Goal: Information Seeking & Learning: Learn about a topic

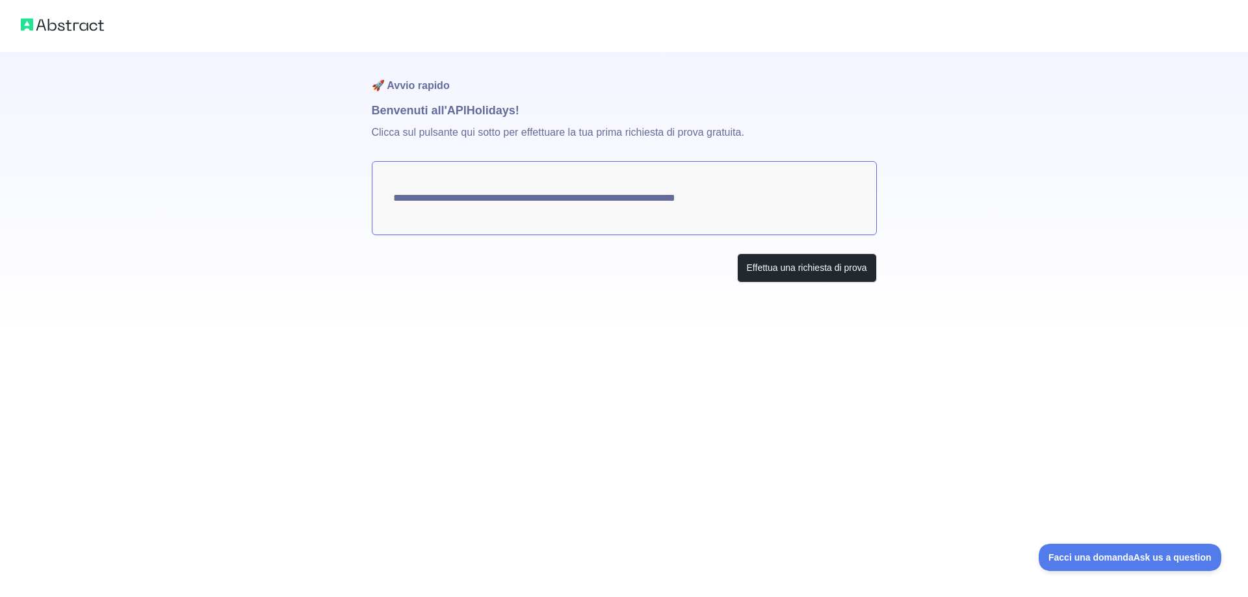
click at [780, 461] on div "**********" at bounding box center [624, 298] width 1248 height 597
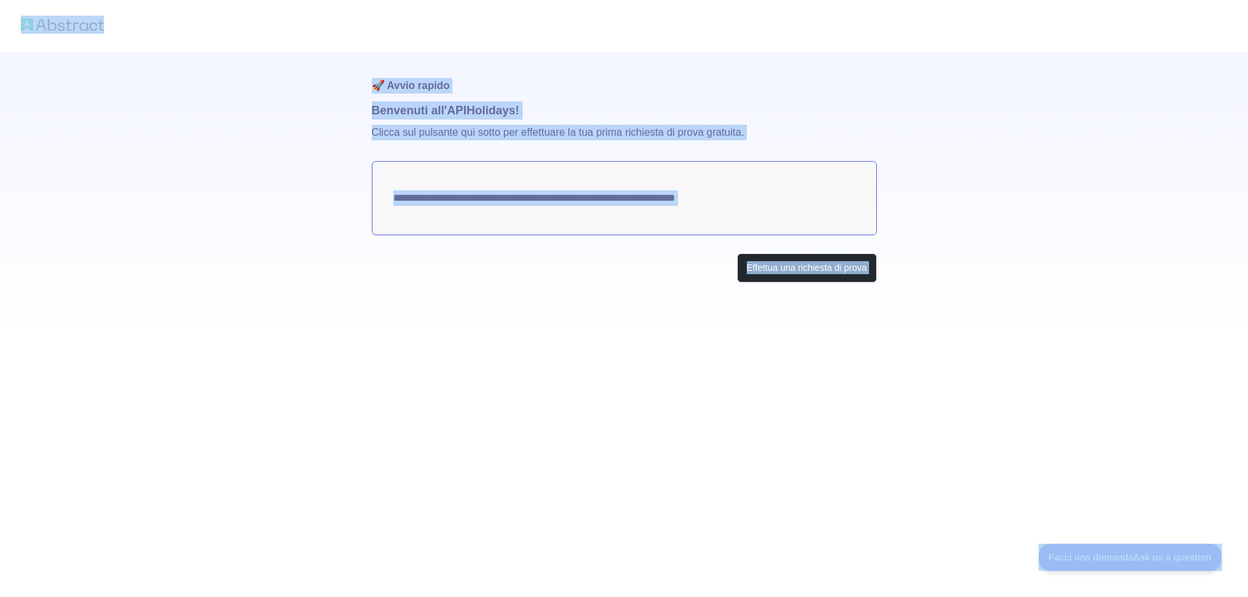
copy body "**********"
click at [71, 28] on img at bounding box center [62, 25] width 83 height 18
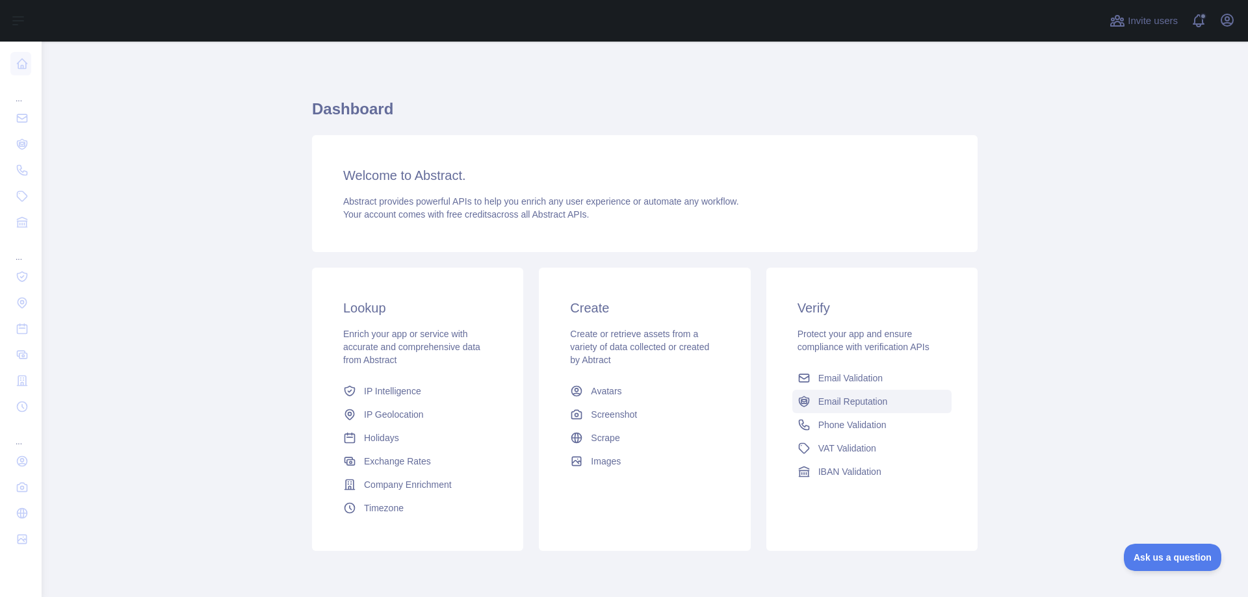
click at [832, 401] on span "Email Reputation" at bounding box center [853, 401] width 70 height 13
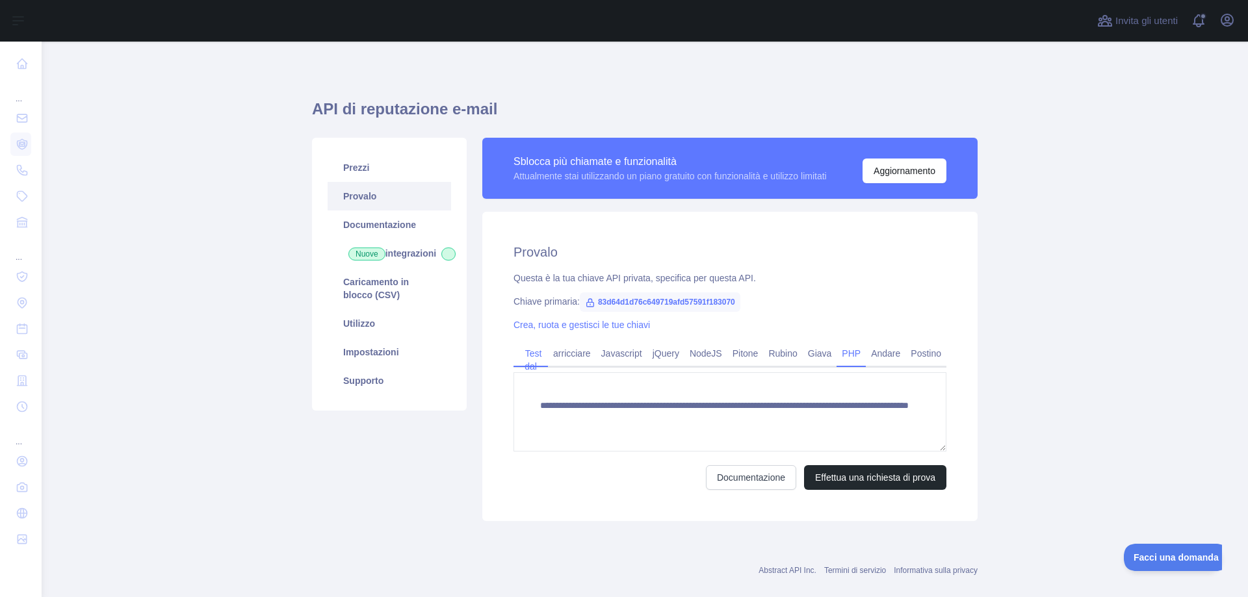
click at [850, 355] on font "PHP" at bounding box center [850, 353] width 19 height 10
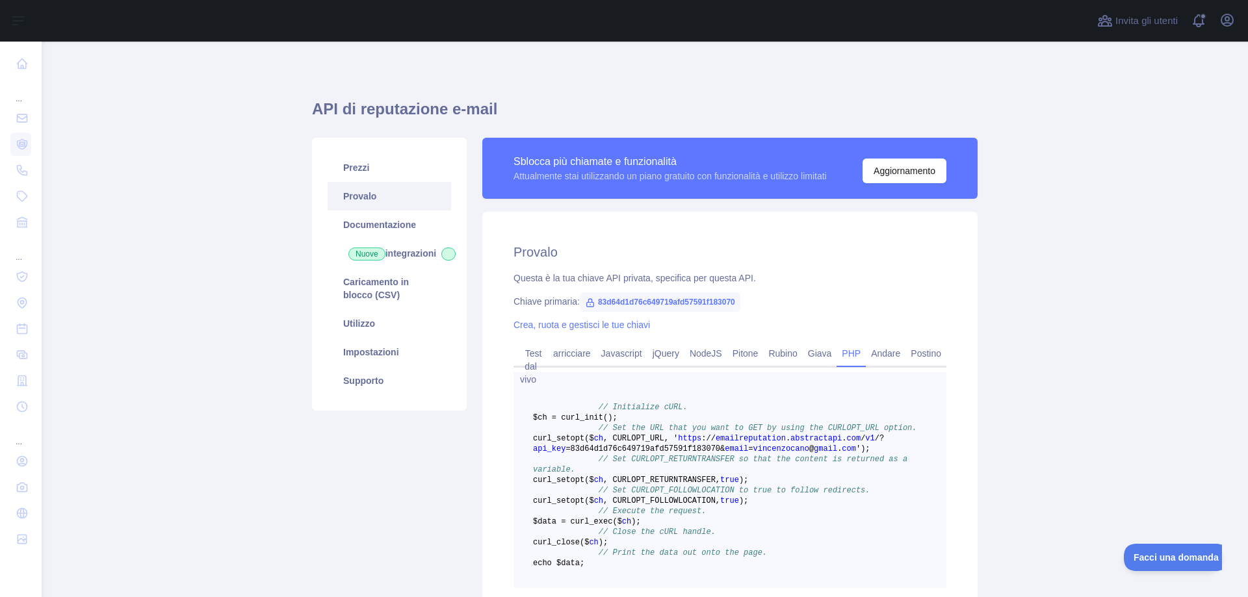
click at [723, 430] on pre "// Initialize cURL. $ch = curl _init() ; // Set the URL that you want to GET by…" at bounding box center [729, 480] width 433 height 216
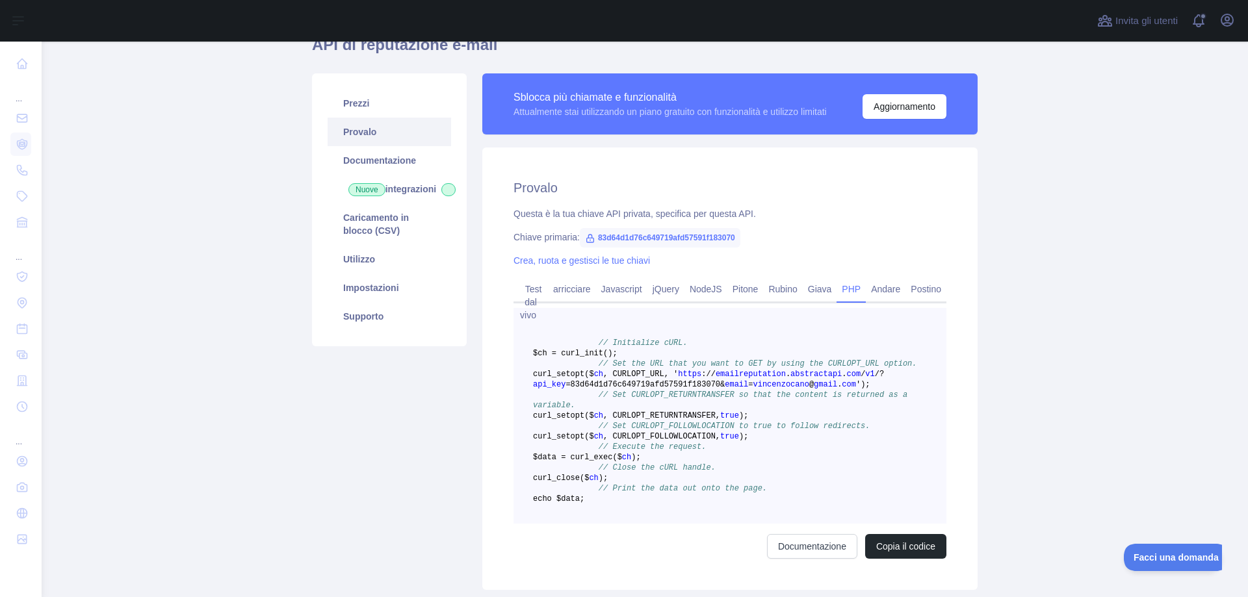
scroll to position [65, 0]
click at [739, 441] on pre "// Initialize cURL. $ch = curl _init() ; // Set the URL that you want to GET by…" at bounding box center [729, 415] width 433 height 216
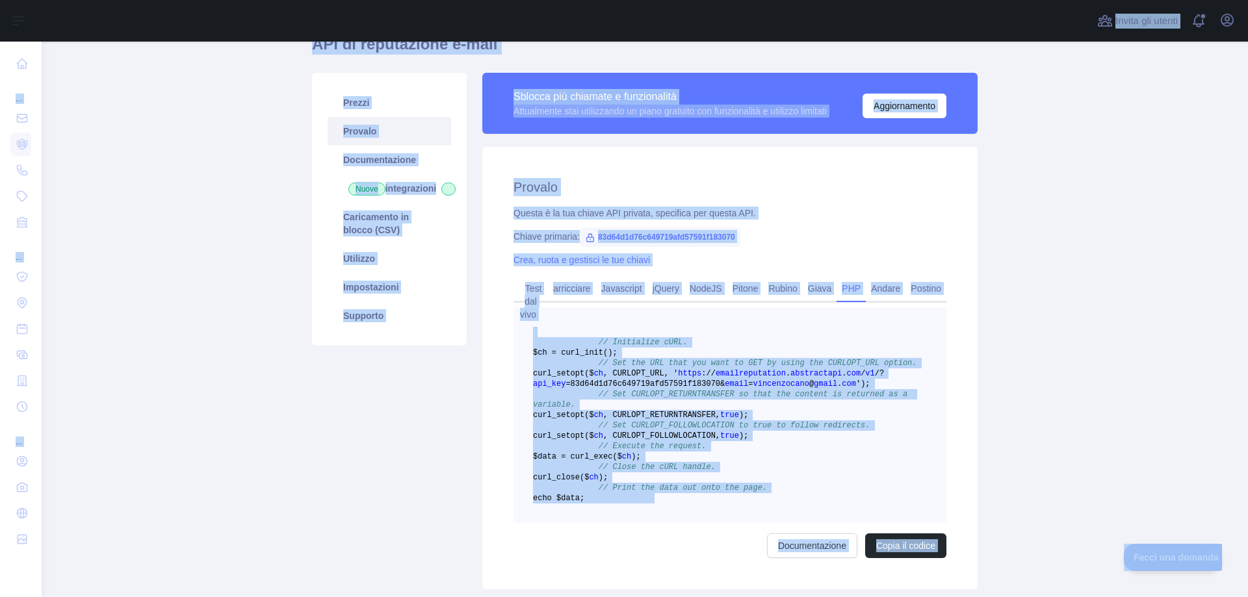
click at [720, 420] on span ", CURLOPT_RETURNTRANSFER," at bounding box center [661, 415] width 117 height 9
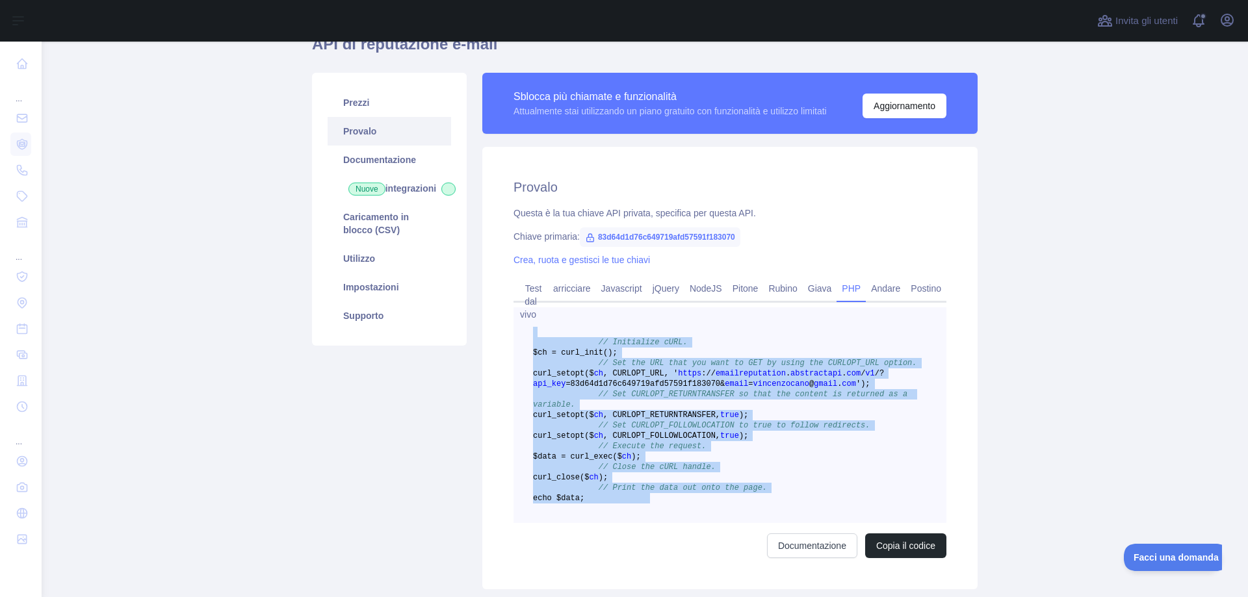
drag, startPoint x: 582, startPoint y: 337, endPoint x: 762, endPoint y: 567, distance: 292.2
click at [762, 523] on pre "// Initialize cURL. $ch = curl _init() ; // Set the URL that you want to GET by…" at bounding box center [729, 415] width 433 height 216
copy code "// Initialize cURL. $ch = curl _init() ; // Set the URL that you want to GET by…"
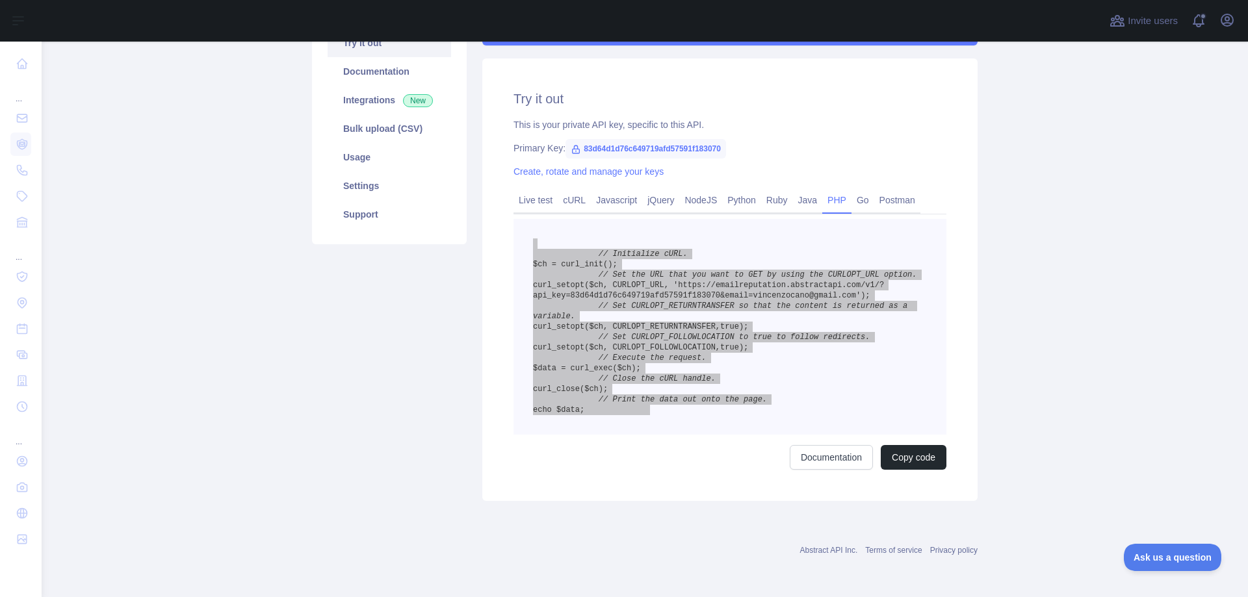
scroll to position [216, 0]
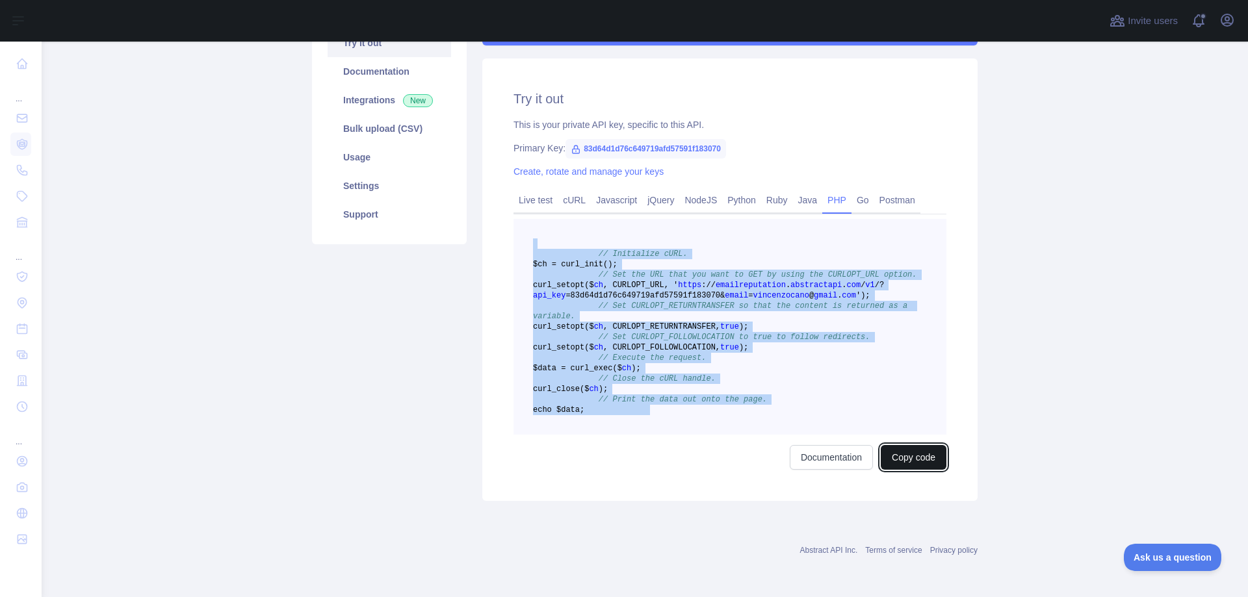
click at [915, 464] on button "Copy code" at bounding box center [913, 457] width 66 height 25
copy code "// Initialize cURL. $ch = curl _init() ; // Set the URL that you want to GET by…"
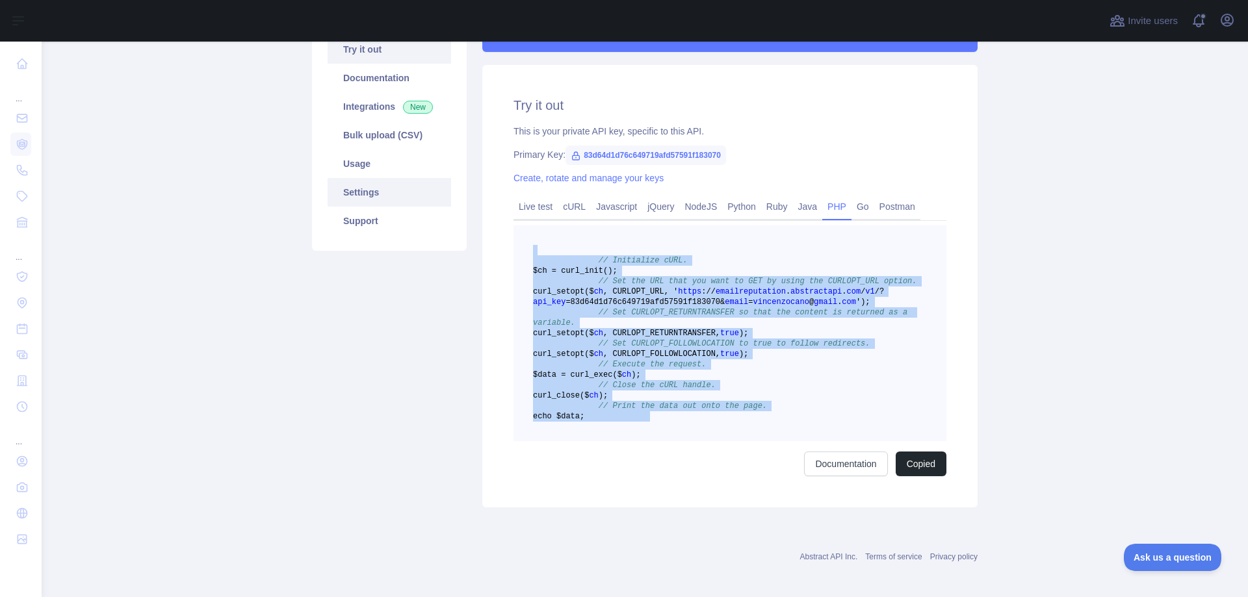
scroll to position [0, 0]
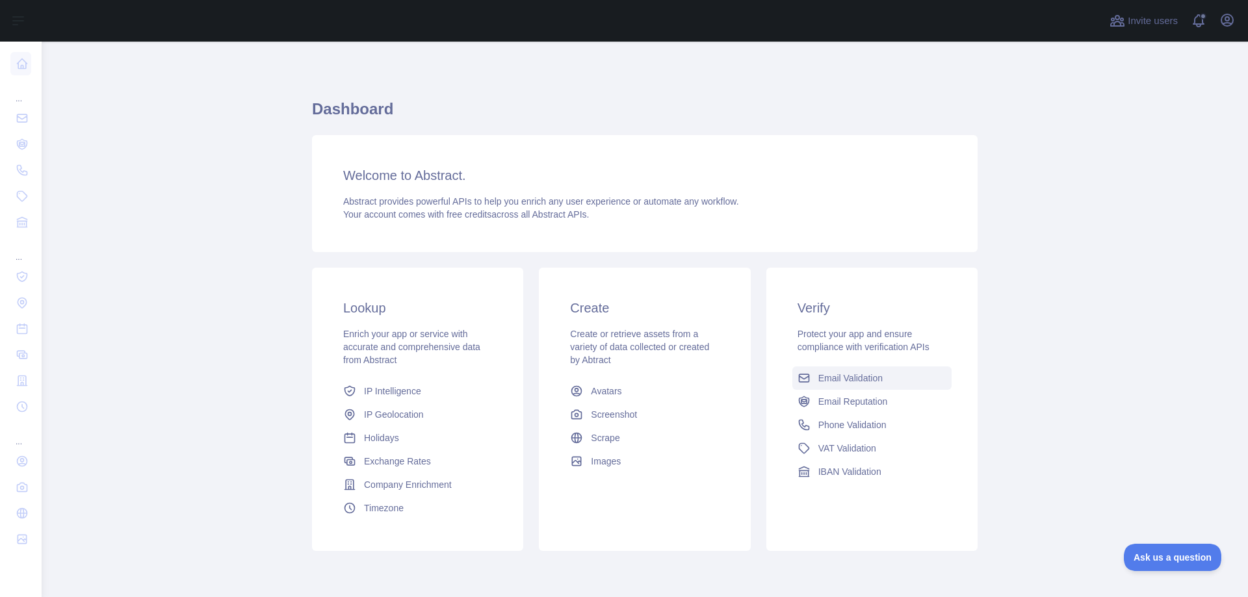
click at [858, 380] on span "Email Validation" at bounding box center [850, 378] width 64 height 13
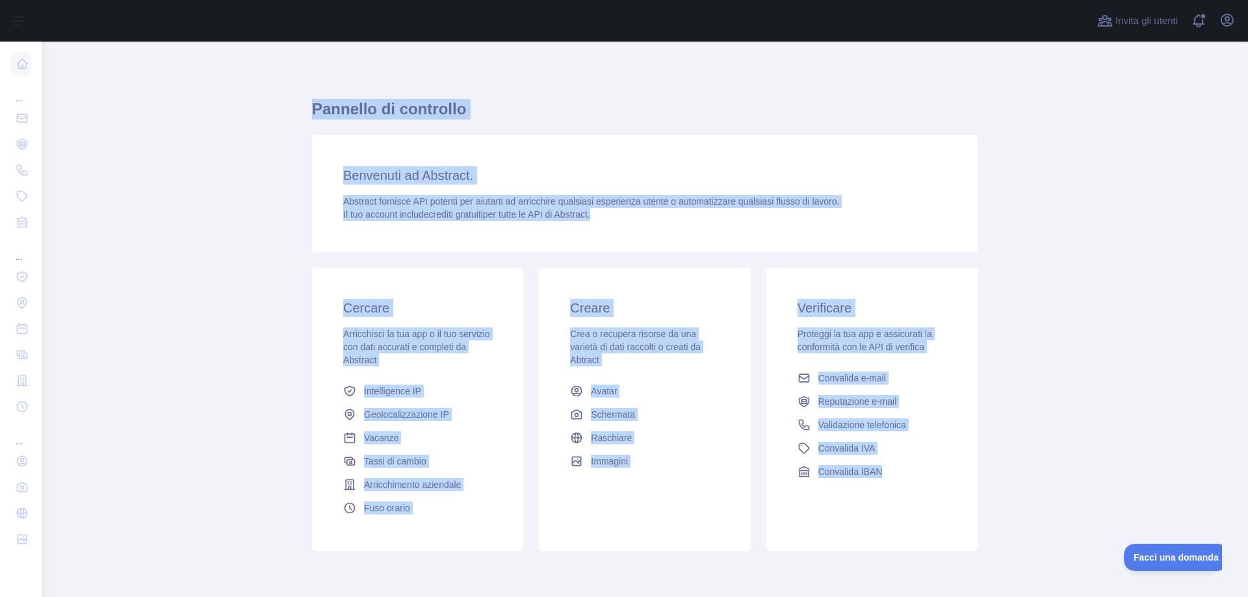
scroll to position [29, 0]
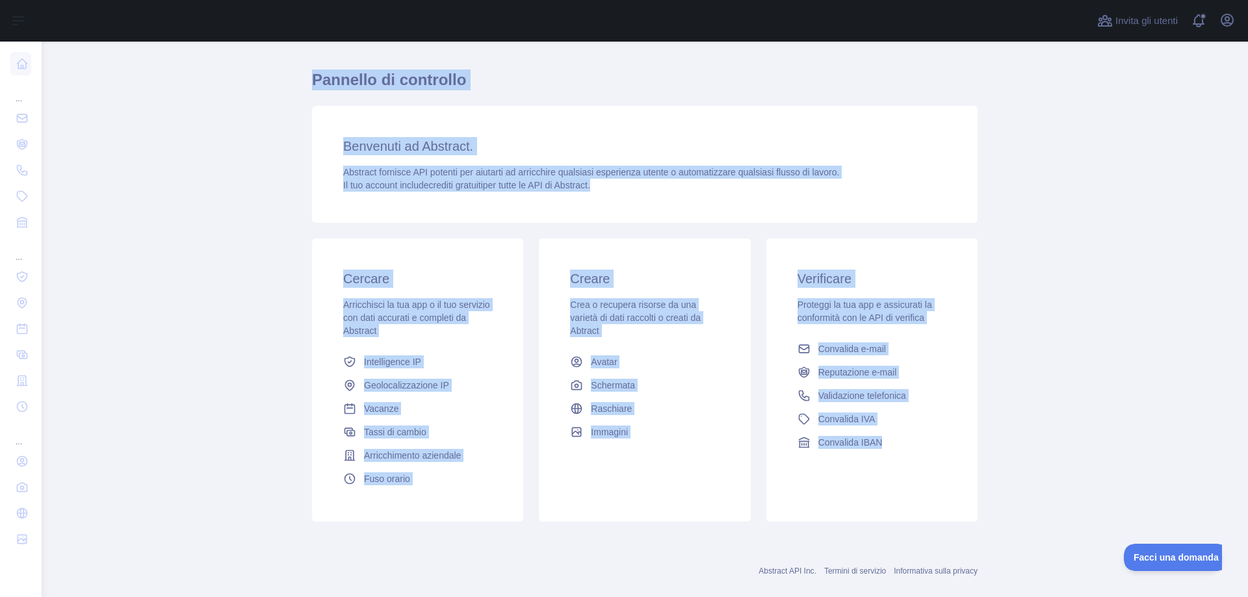
drag, startPoint x: 278, startPoint y: 101, endPoint x: 1021, endPoint y: 439, distance: 816.3
click at [1021, 439] on main "Pannello di controllo Benvenuti ad Abstract. Abstract fornisce API potenti per …" at bounding box center [645, 320] width 1206 height 556
copy div "Pannello di controllo Benvenuti ad Abstract. Abstract fornisce API potenti per …"
click at [240, 390] on main "Pannello di controllo Benvenuti ad Abstract. Abstract fornisce API potenti per …" at bounding box center [645, 320] width 1206 height 556
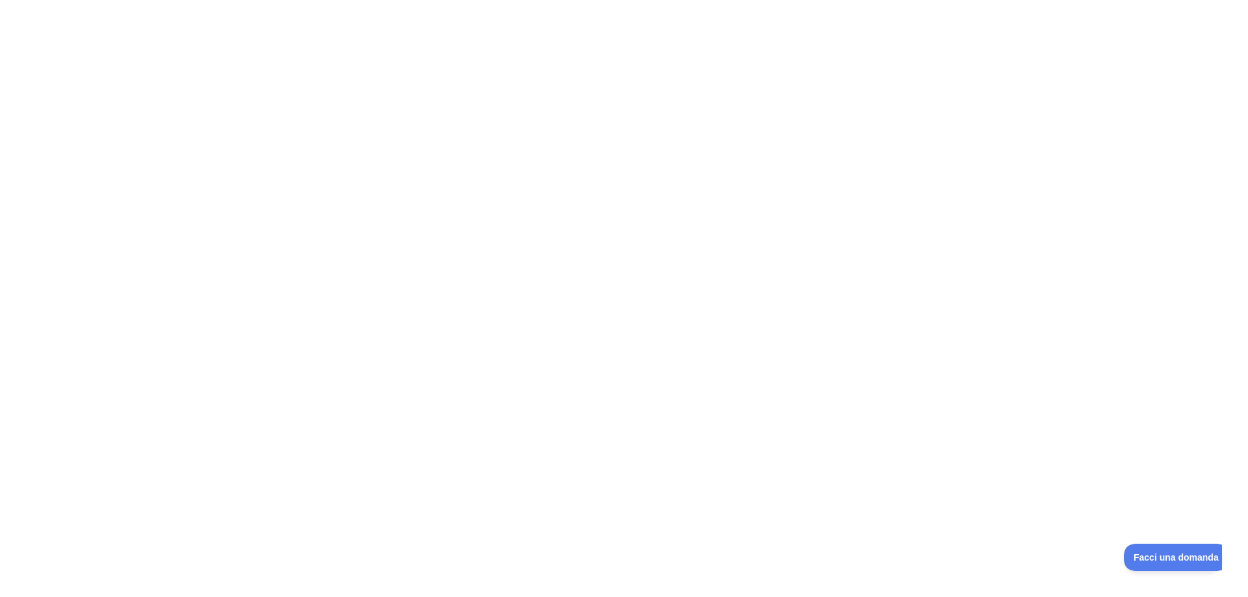
drag, startPoint x: 89, startPoint y: 578, endPoint x: 14, endPoint y: 103, distance: 481.6
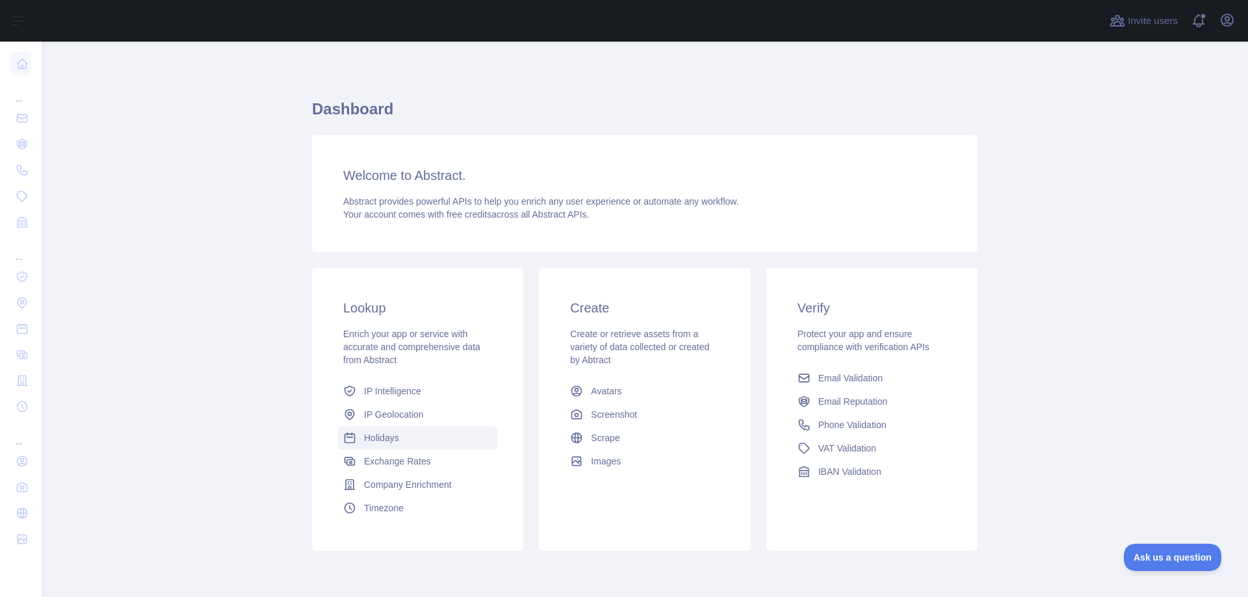
click at [392, 432] on span "Holidays" at bounding box center [381, 437] width 35 height 13
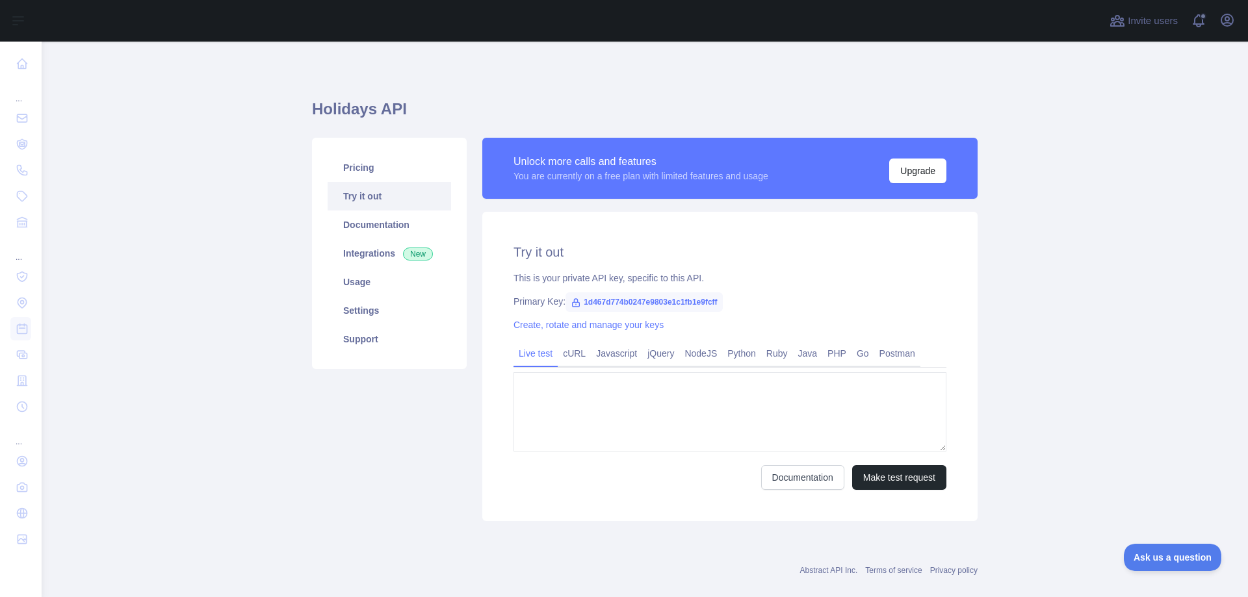
type textarea "**********"
click at [654, 302] on span "1d467d774b0247e9803e1c1fb1e9fcff" at bounding box center [643, 301] width 157 height 19
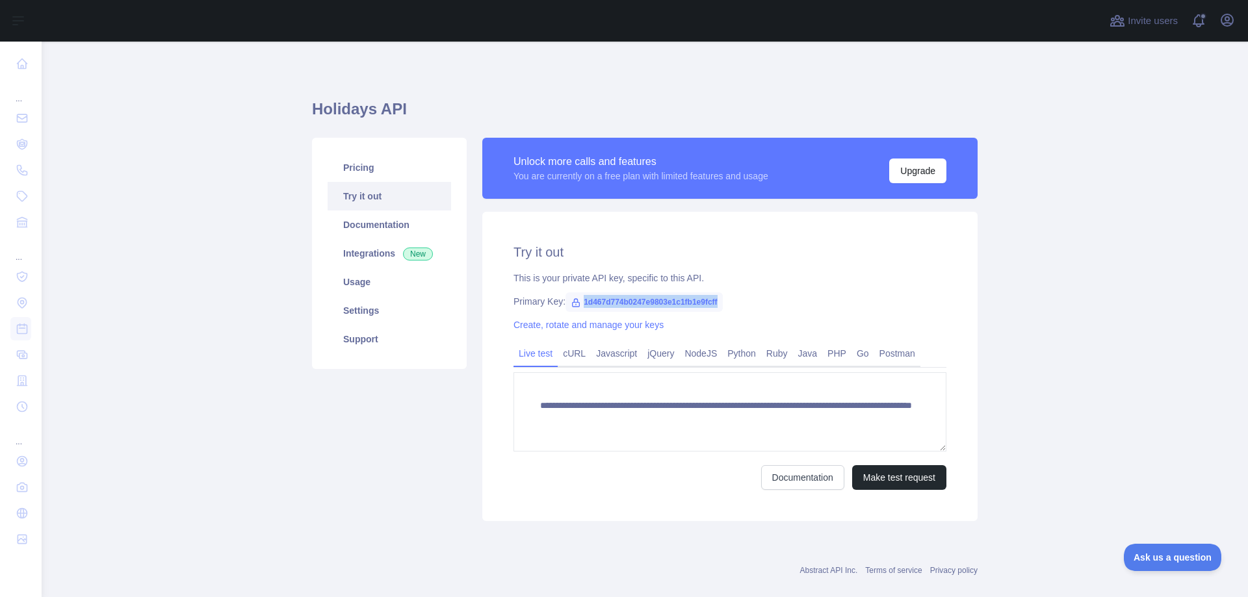
click at [654, 302] on span "1d467d774b0247e9803e1c1fb1e9fcff" at bounding box center [643, 301] width 157 height 19
copy span "1d467d774b0247e9803e1c1fb1e9fcff"
click at [571, 301] on icon at bounding box center [576, 303] width 10 height 10
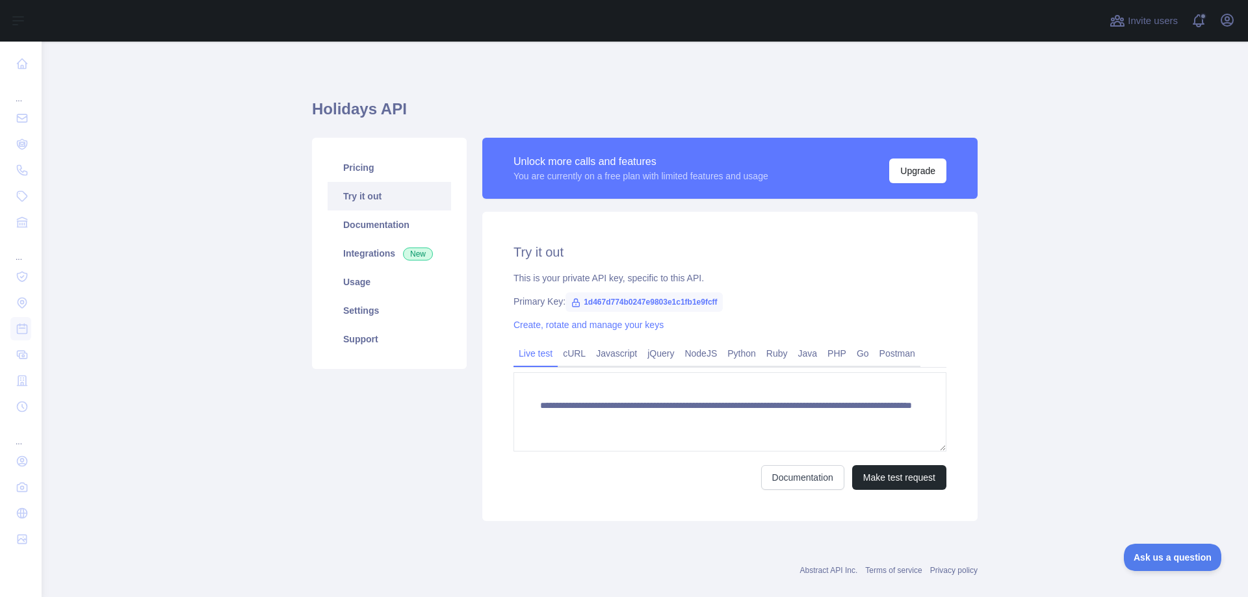
click at [598, 304] on span "1d467d774b0247e9803e1c1fb1e9fcff" at bounding box center [643, 301] width 157 height 19
copy span "1d467d774b0247e9803e1c1fb1e9fcff"
click at [1226, 29] on button "Open user menu" at bounding box center [1226, 20] width 21 height 21
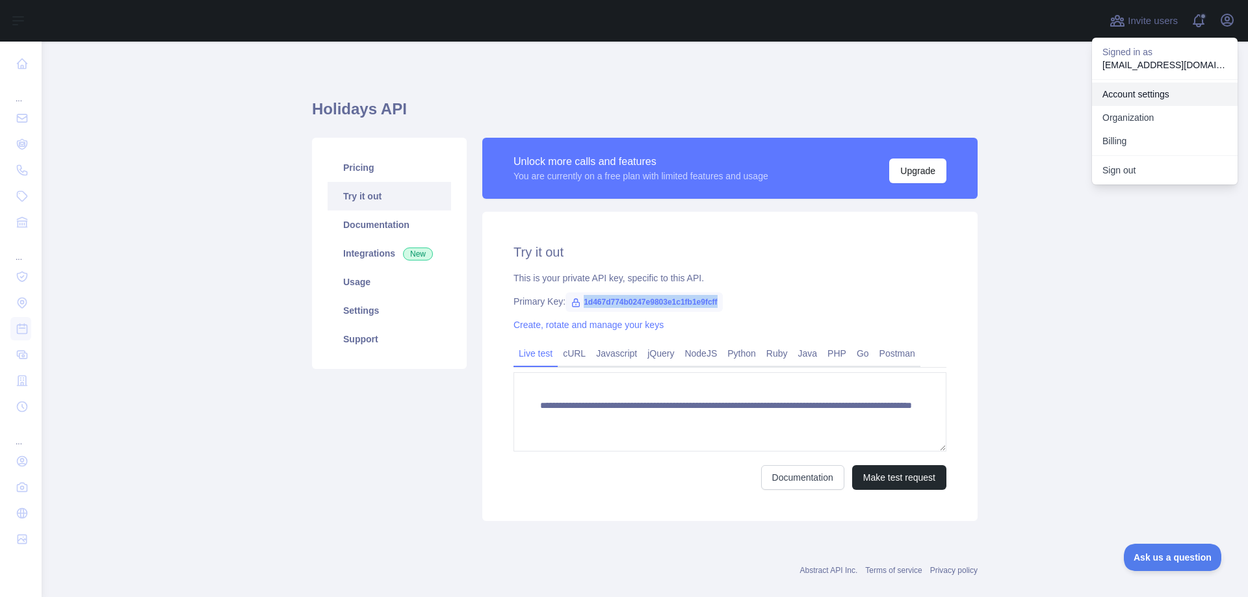
click at [1129, 88] on link "Account settings" at bounding box center [1165, 94] width 146 height 23
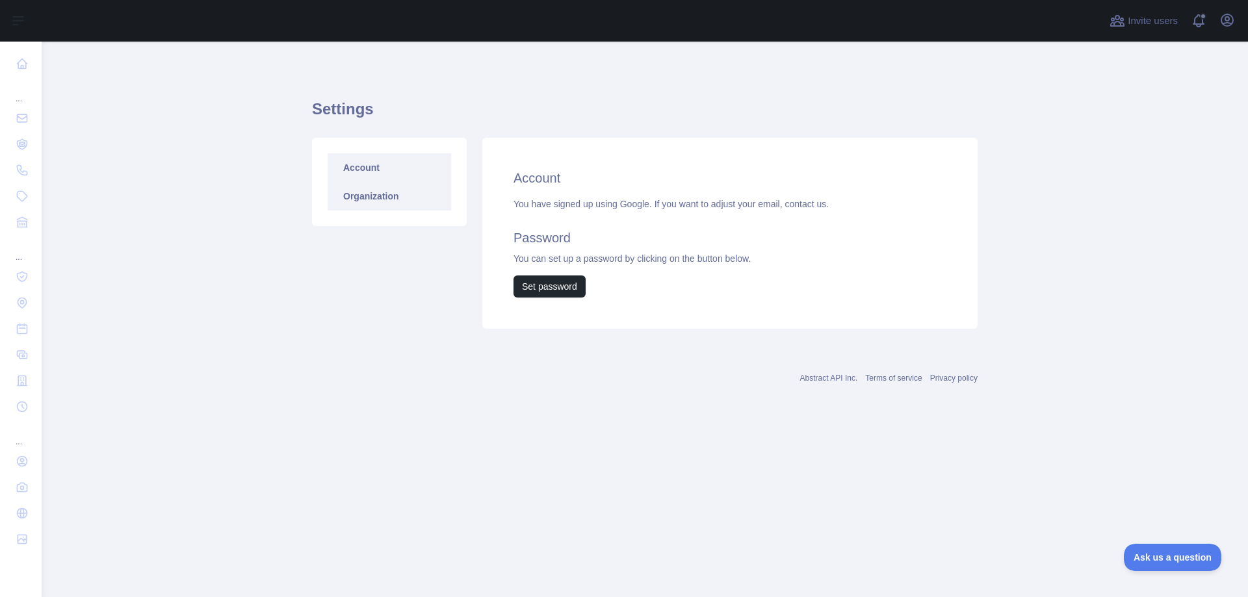
click at [383, 199] on link "Organization" at bounding box center [388, 196] width 123 height 29
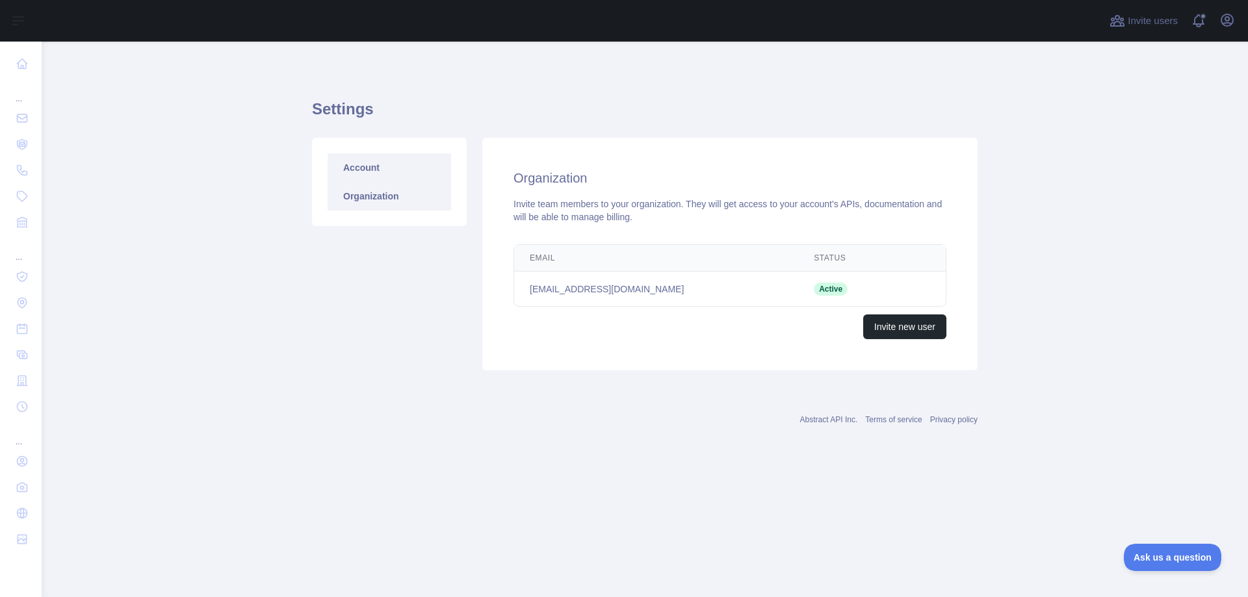
click at [385, 172] on link "Account" at bounding box center [388, 167] width 123 height 29
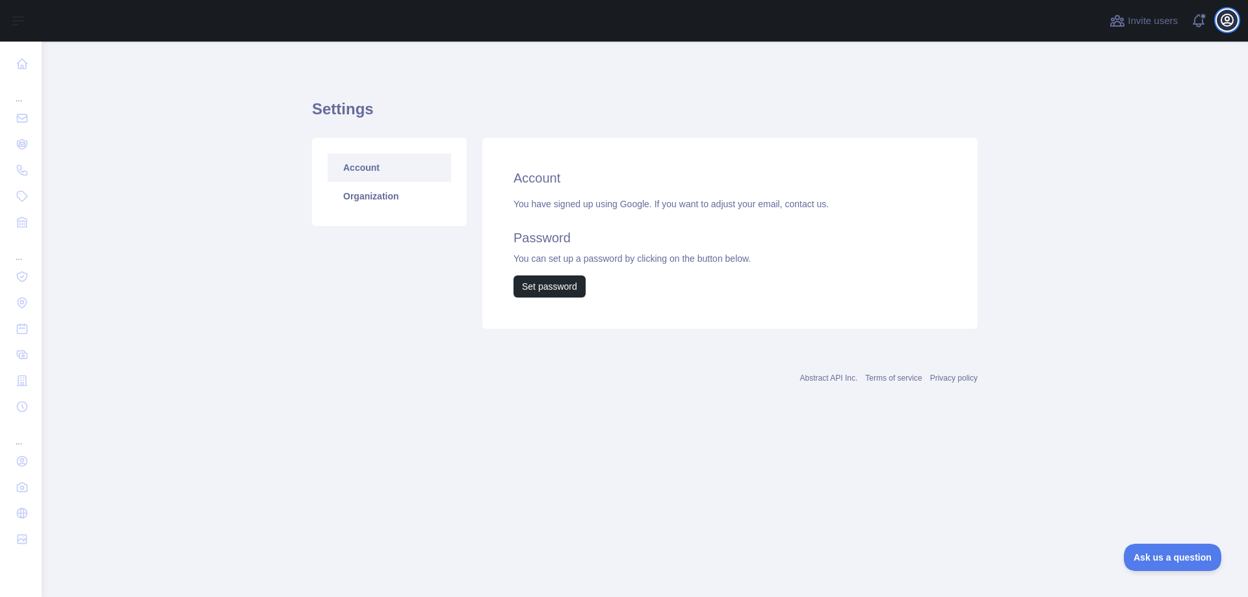
click at [1224, 21] on icon "button" at bounding box center [1227, 20] width 16 height 16
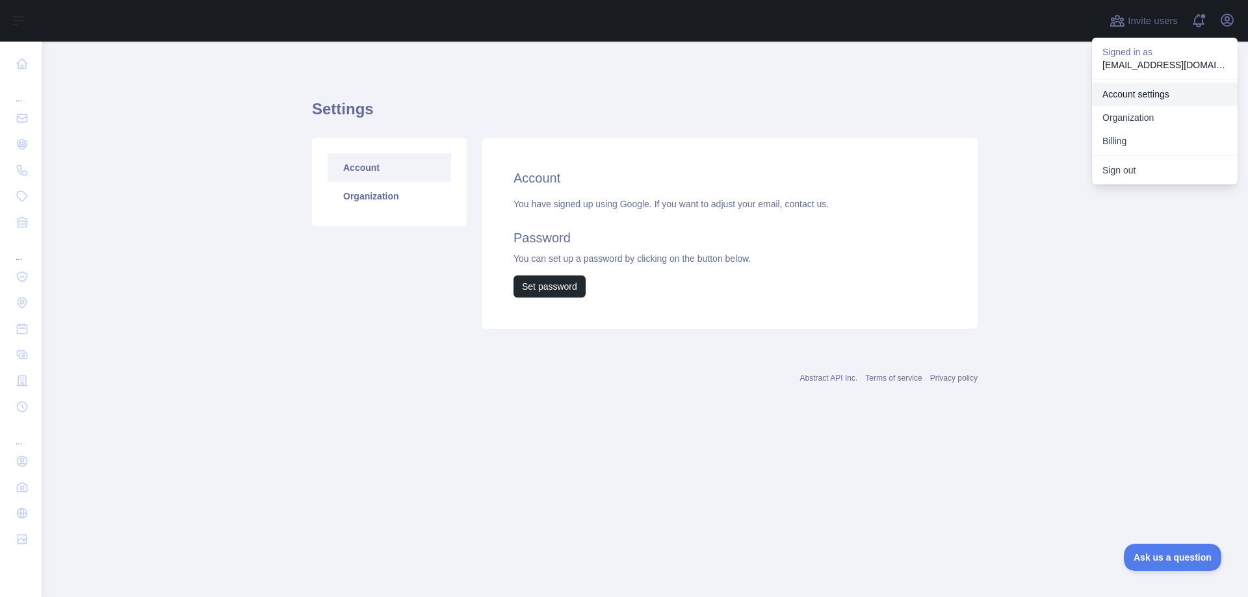
click at [1138, 92] on link "Account settings" at bounding box center [1165, 94] width 146 height 23
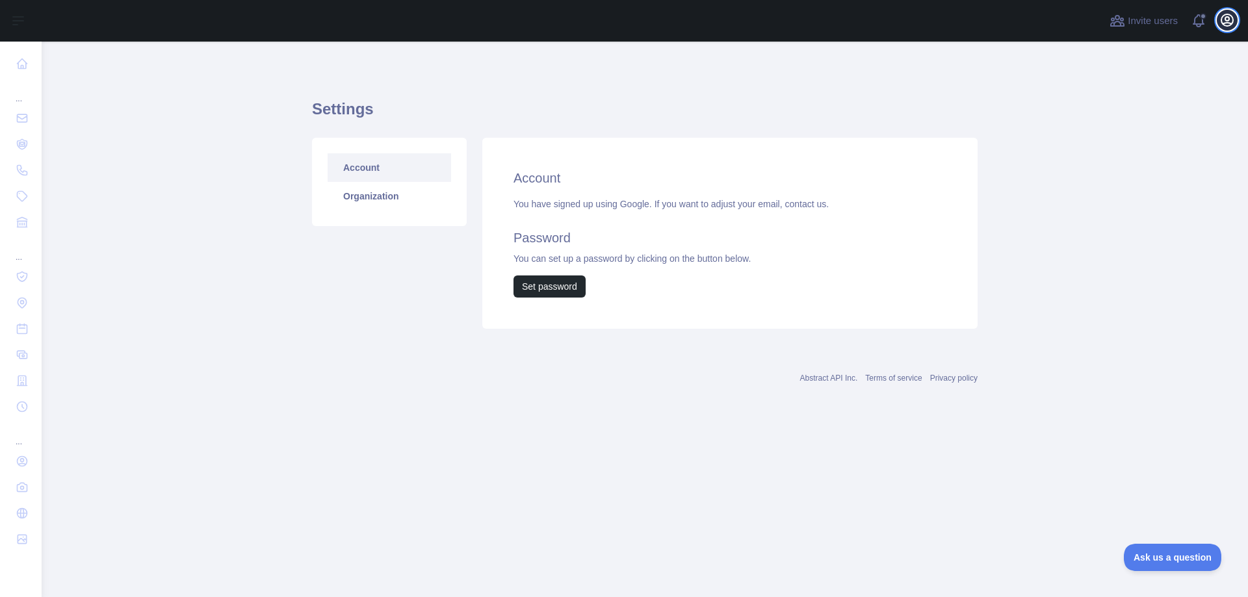
click at [1226, 21] on icon "button" at bounding box center [1227, 20] width 12 height 12
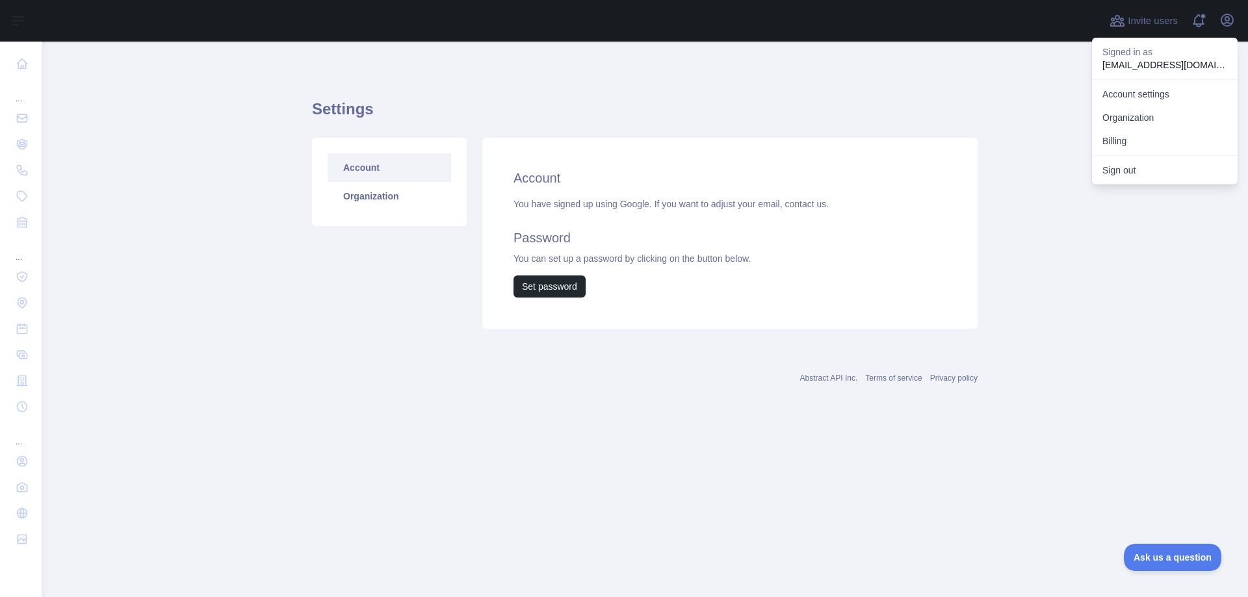
click at [1196, 62] on p "[EMAIL_ADDRESS][DOMAIN_NAME]" at bounding box center [1164, 64] width 125 height 13
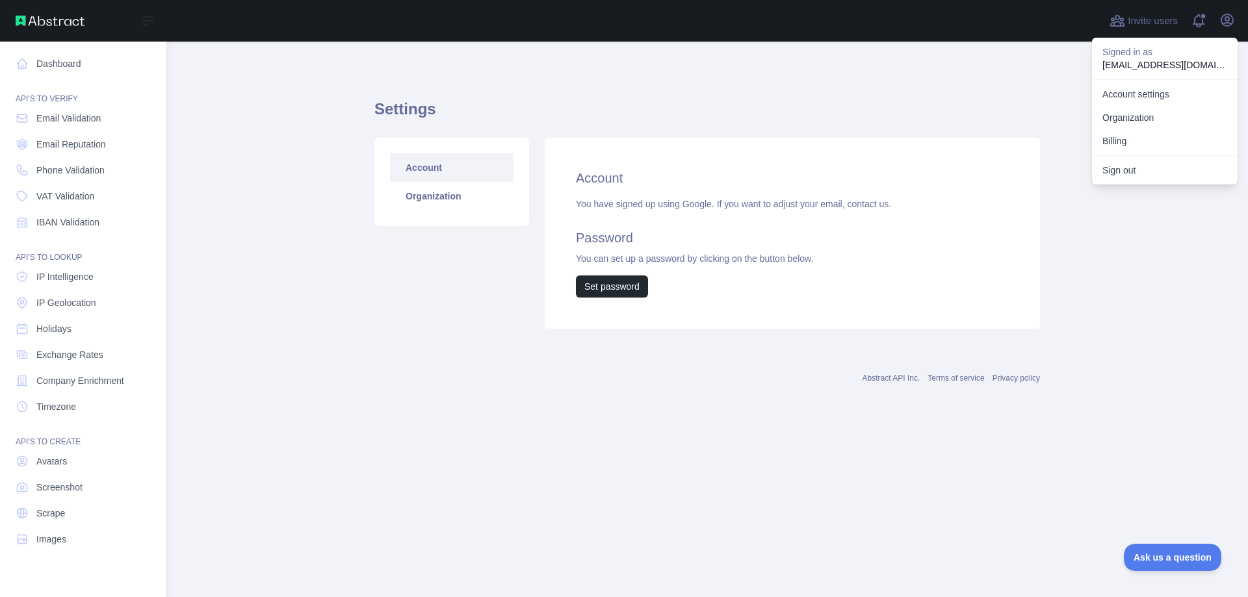
click at [64, 18] on img at bounding box center [50, 21] width 69 height 10
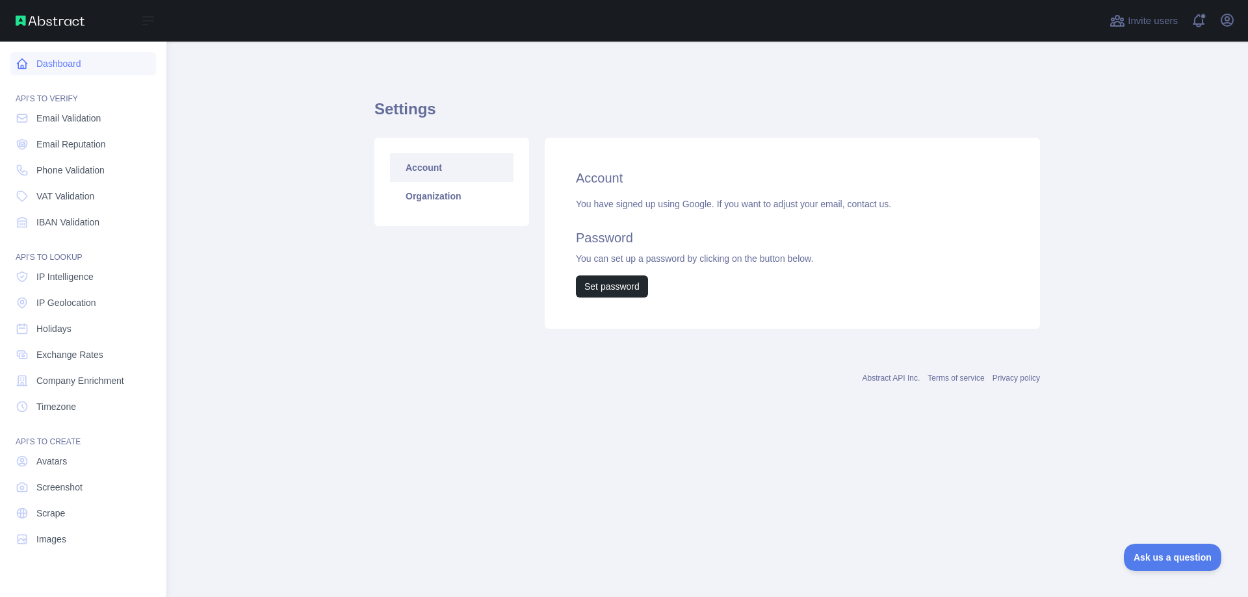
click at [49, 63] on link "Dashboard" at bounding box center [83, 63] width 146 height 23
